Goal: Find specific page/section: Find specific page/section

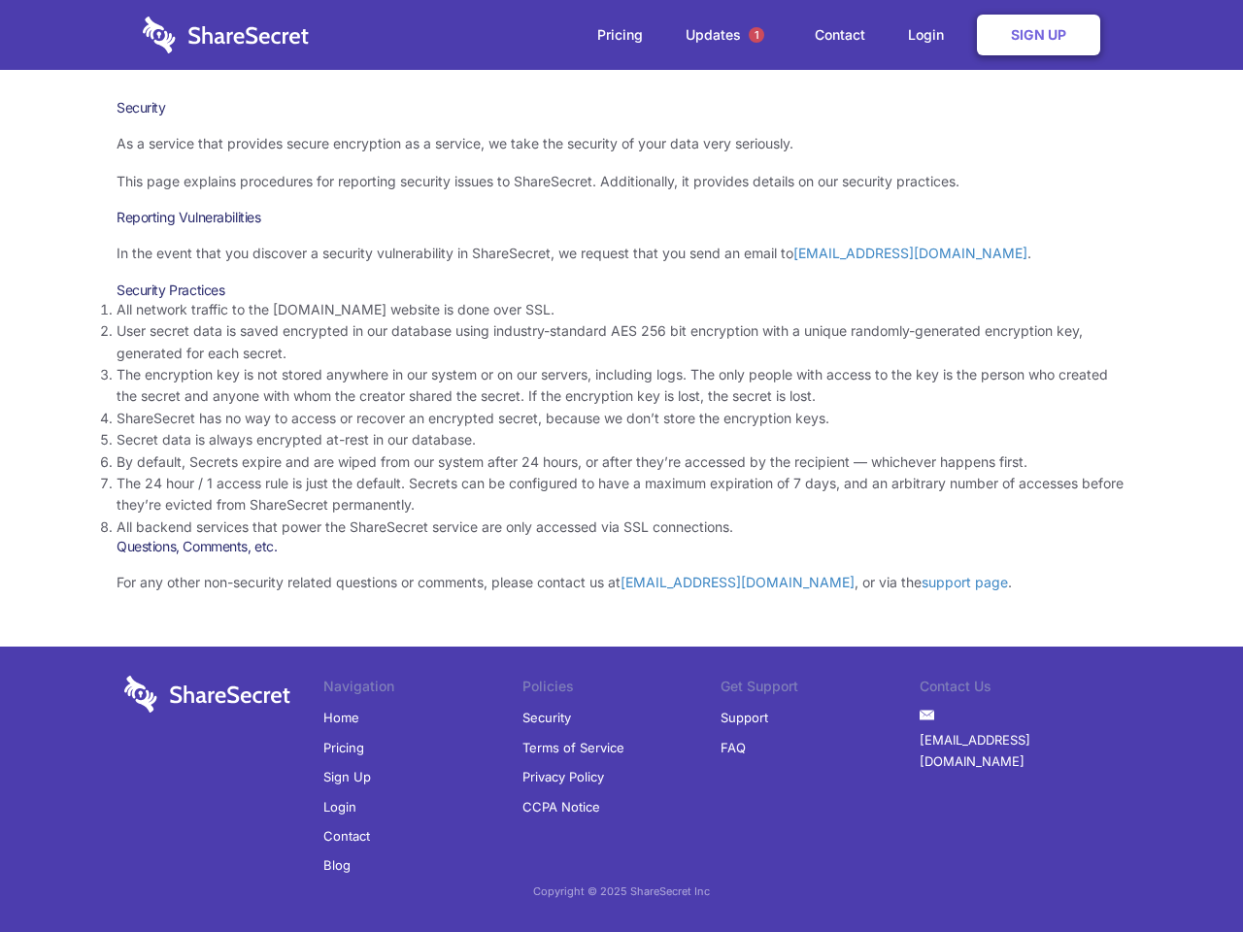
click at [622, 466] on li "By default, Secrets expire and are wiped from our system after 24 hours, or aft…" at bounding box center [622, 462] width 1010 height 21
click at [757, 35] on span "1" at bounding box center [757, 35] width 16 height 16
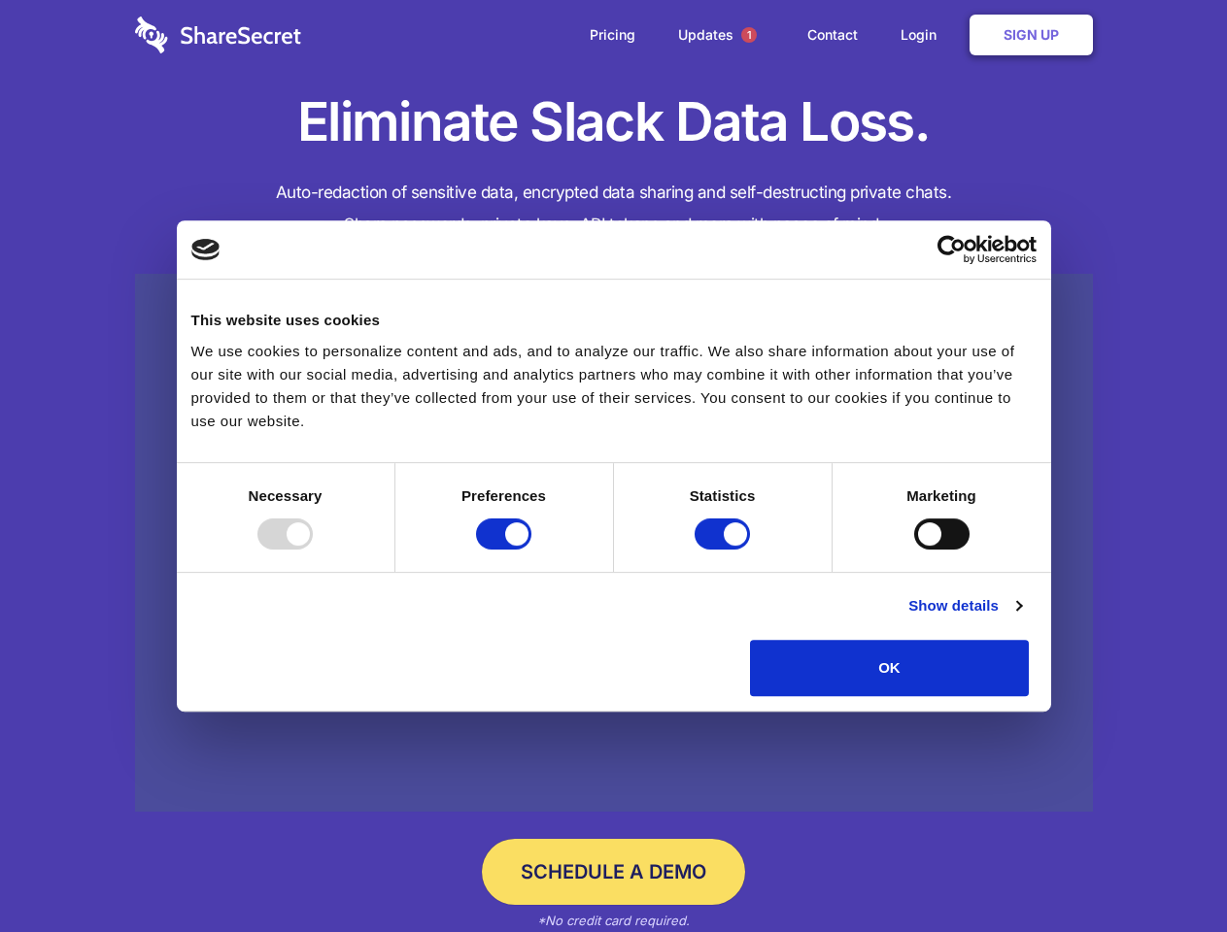
click at [313, 550] on div at bounding box center [284, 534] width 55 height 31
click at [531, 550] on input "Preferences" at bounding box center [503, 534] width 55 height 31
checkbox input "false"
click at [725, 550] on input "Statistics" at bounding box center [721, 534] width 55 height 31
checkbox input "false"
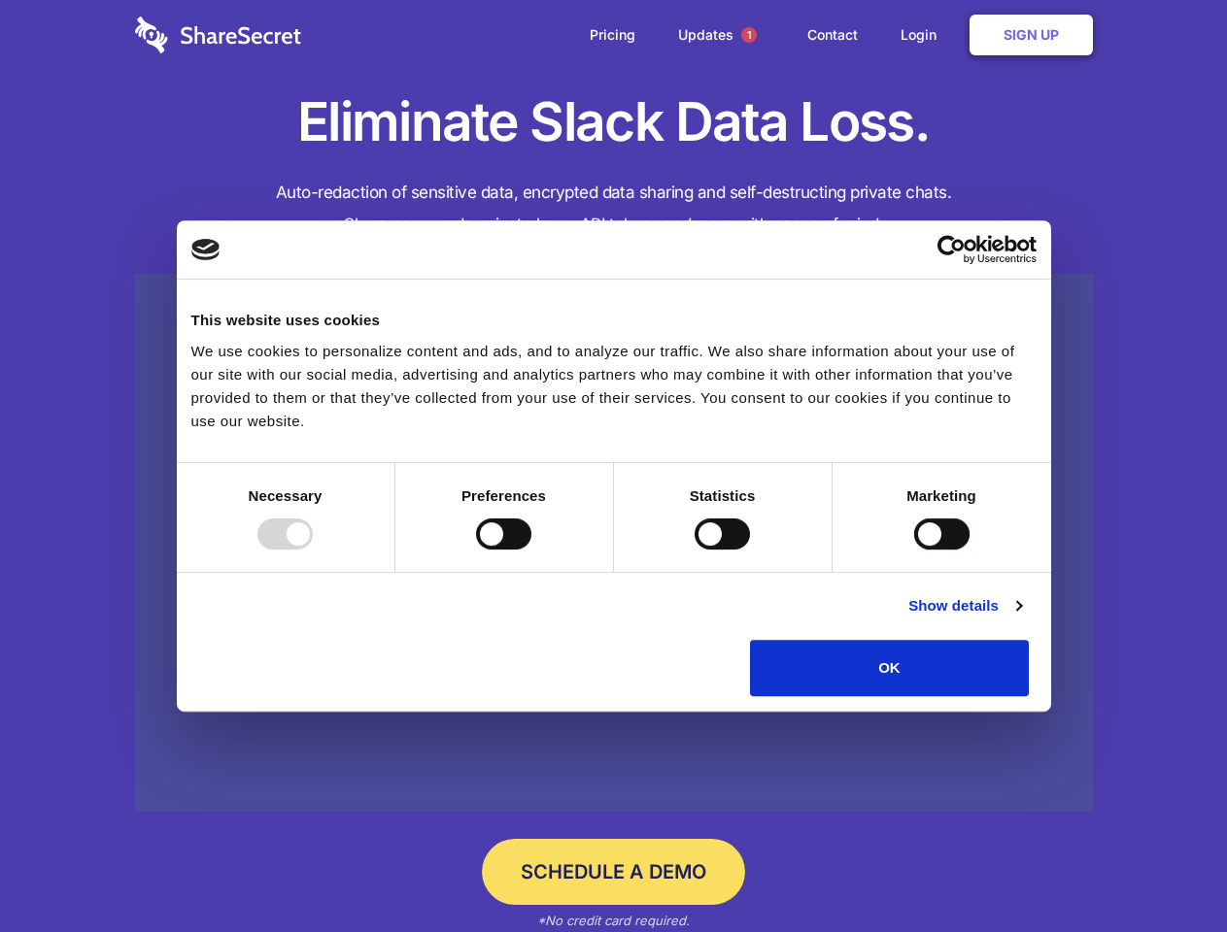
click at [914, 550] on input "Marketing" at bounding box center [941, 534] width 55 height 31
checkbox input "true"
click at [1021, 618] on link "Show details" at bounding box center [964, 605] width 113 height 23
click at [0, 0] on li "Necessary 7 Necessary cookies help make a website usable by enabling basic func…" at bounding box center [0, 0] width 0 height 0
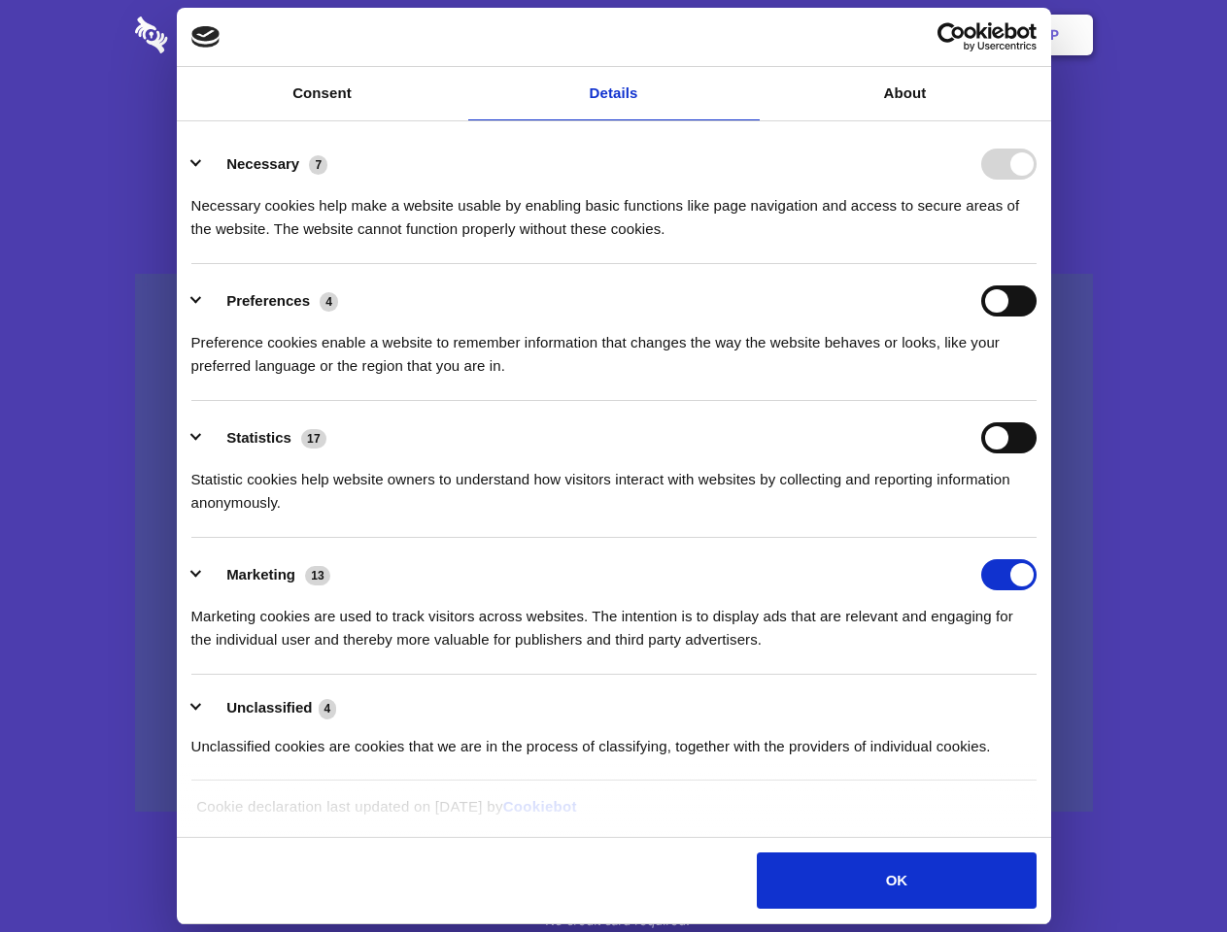
click at [748, 35] on span "1" at bounding box center [749, 35] width 16 height 16
